Goal: Transaction & Acquisition: Purchase product/service

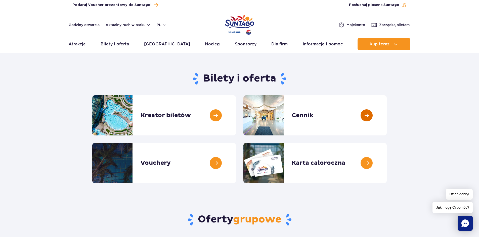
click at [386, 115] on link at bounding box center [386, 115] width 0 height 40
click at [236, 166] on link at bounding box center [236, 163] width 0 height 40
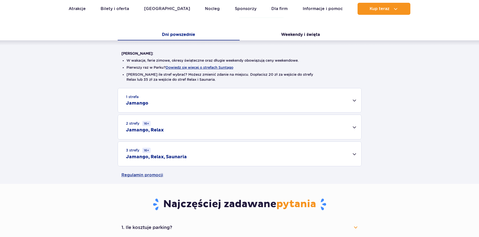
scroll to position [100, 0]
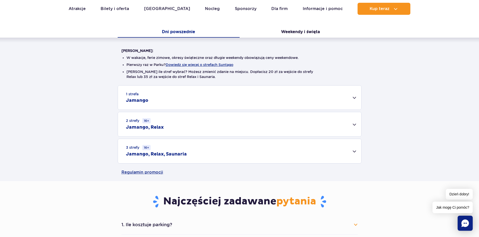
click at [235, 96] on div "1 strefa Jamango" at bounding box center [239, 98] width 243 height 24
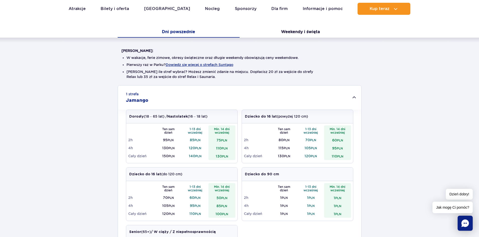
click at [235, 96] on div "1 strefa Jamango" at bounding box center [239, 98] width 243 height 24
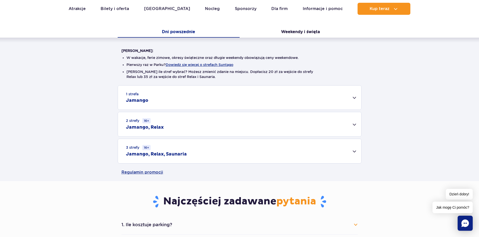
click at [226, 121] on div "2 strefy 16+ Jamango, Relax" at bounding box center [239, 124] width 243 height 24
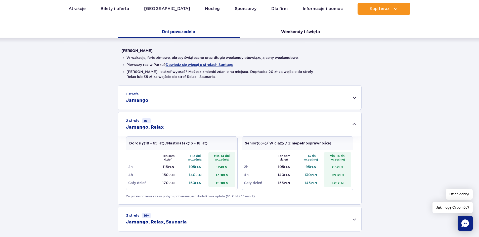
click at [226, 121] on div "2 strefy 16+ Jamango, Relax" at bounding box center [239, 124] width 243 height 24
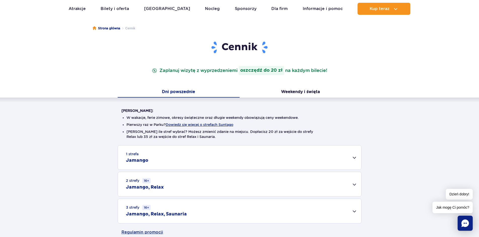
scroll to position [0, 0]
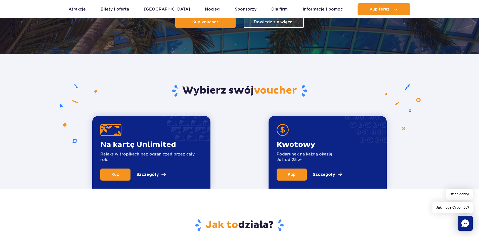
scroll to position [126, 0]
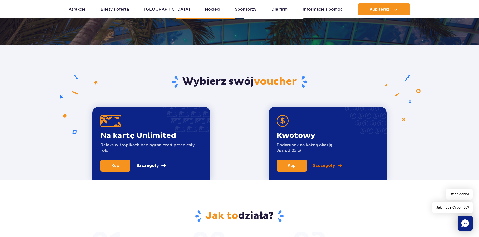
click at [324, 167] on p "Szczegóły" at bounding box center [324, 166] width 22 height 6
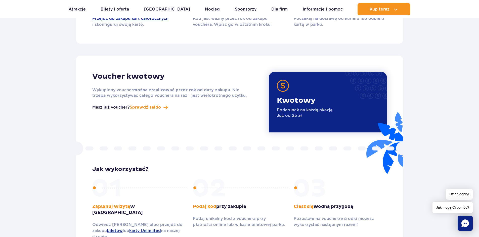
scroll to position [586, 0]
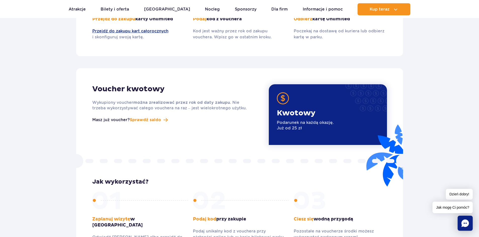
click at [282, 96] on img at bounding box center [283, 98] width 12 height 12
click at [294, 110] on p "Kwotowy" at bounding box center [305, 114] width 57 height 10
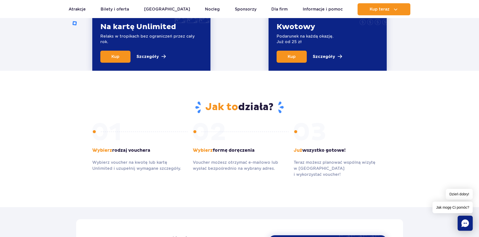
scroll to position [210, 0]
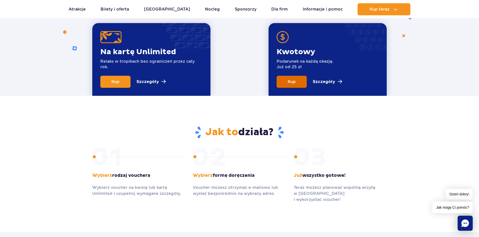
click at [300, 78] on link "Kup" at bounding box center [291, 82] width 30 height 12
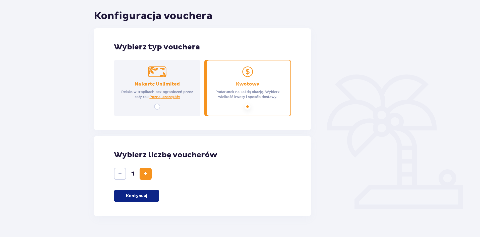
scroll to position [59, 0]
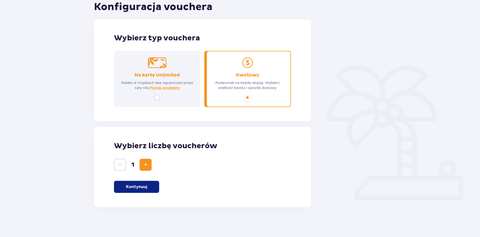
click at [149, 187] on button "Kontynuuj" at bounding box center [136, 187] width 45 height 12
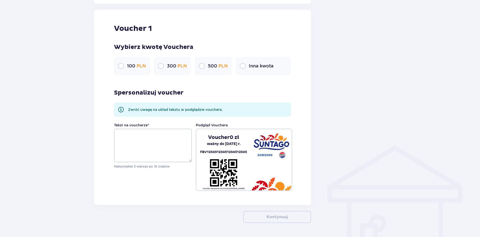
scroll to position [266, 0]
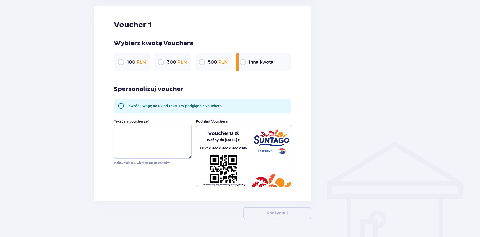
click at [244, 63] on input "radio" at bounding box center [243, 62] width 6 height 6
radio input "true"
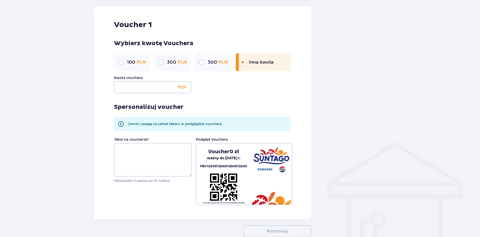
click at [244, 63] on input "radio" at bounding box center [243, 62] width 6 height 6
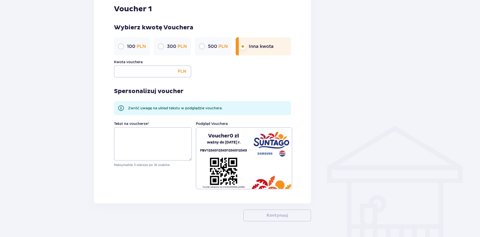
scroll to position [297, 0]
